Goal: Transaction & Acquisition: Purchase product/service

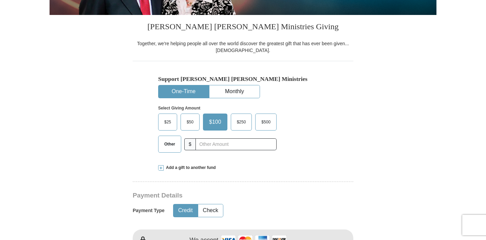
scroll to position [155, 0]
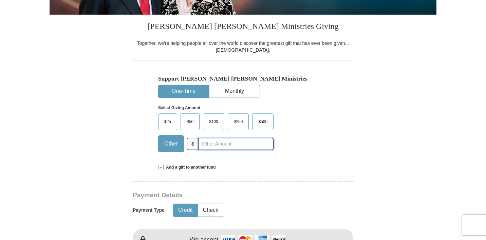
click at [231, 145] on input "text" at bounding box center [235, 144] width 75 height 12
type input "5.00"
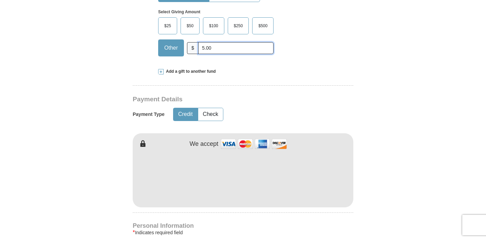
scroll to position [255, 0]
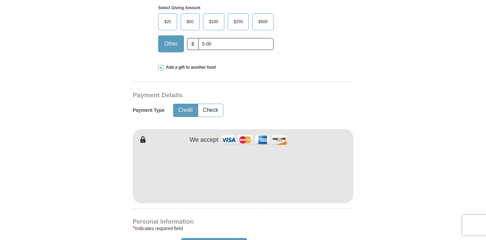
type input "[PERSON_NAME]"
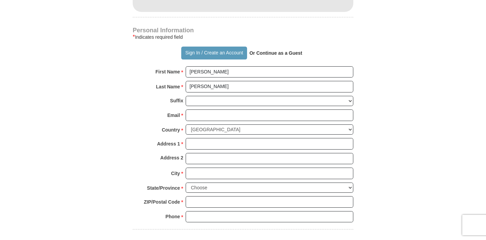
scroll to position [450, 0]
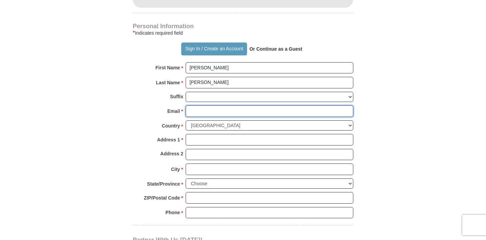
click at [267, 114] on input "Email *" at bounding box center [270, 111] width 168 height 12
type input "[EMAIL_ADDRESS][DOMAIN_NAME]"
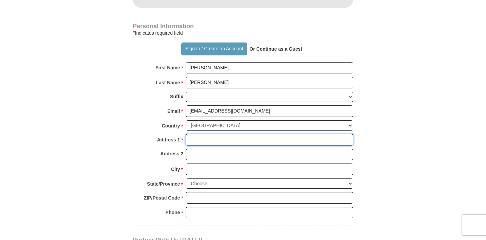
type input "[STREET_ADDRESS]"
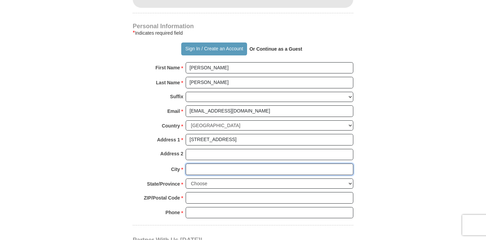
type input "Davie"
select select "FL"
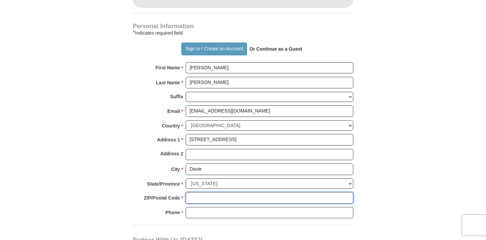
type input "33325"
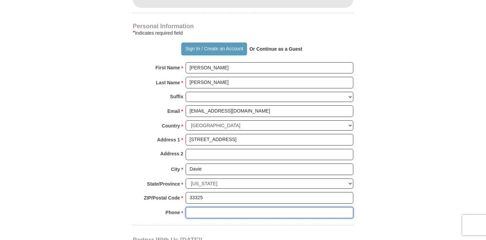
type input "9545408338"
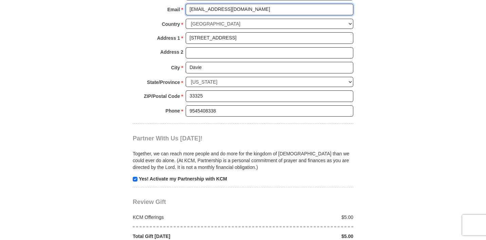
scroll to position [556, 0]
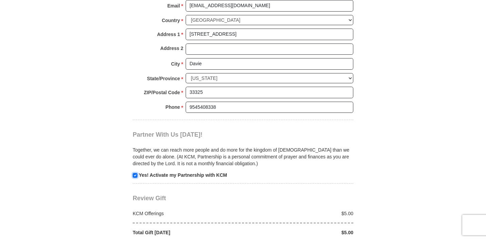
click at [135, 175] on input "checkbox" at bounding box center [135, 175] width 5 height 5
checkbox input "false"
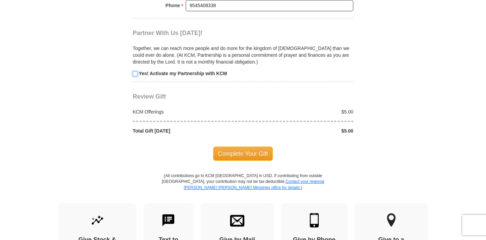
scroll to position [659, 0]
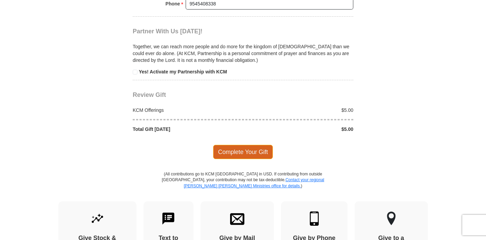
click at [249, 155] on span "Complete Your Gift" at bounding box center [243, 152] width 60 height 14
